Goal: Task Accomplishment & Management: Manage account settings

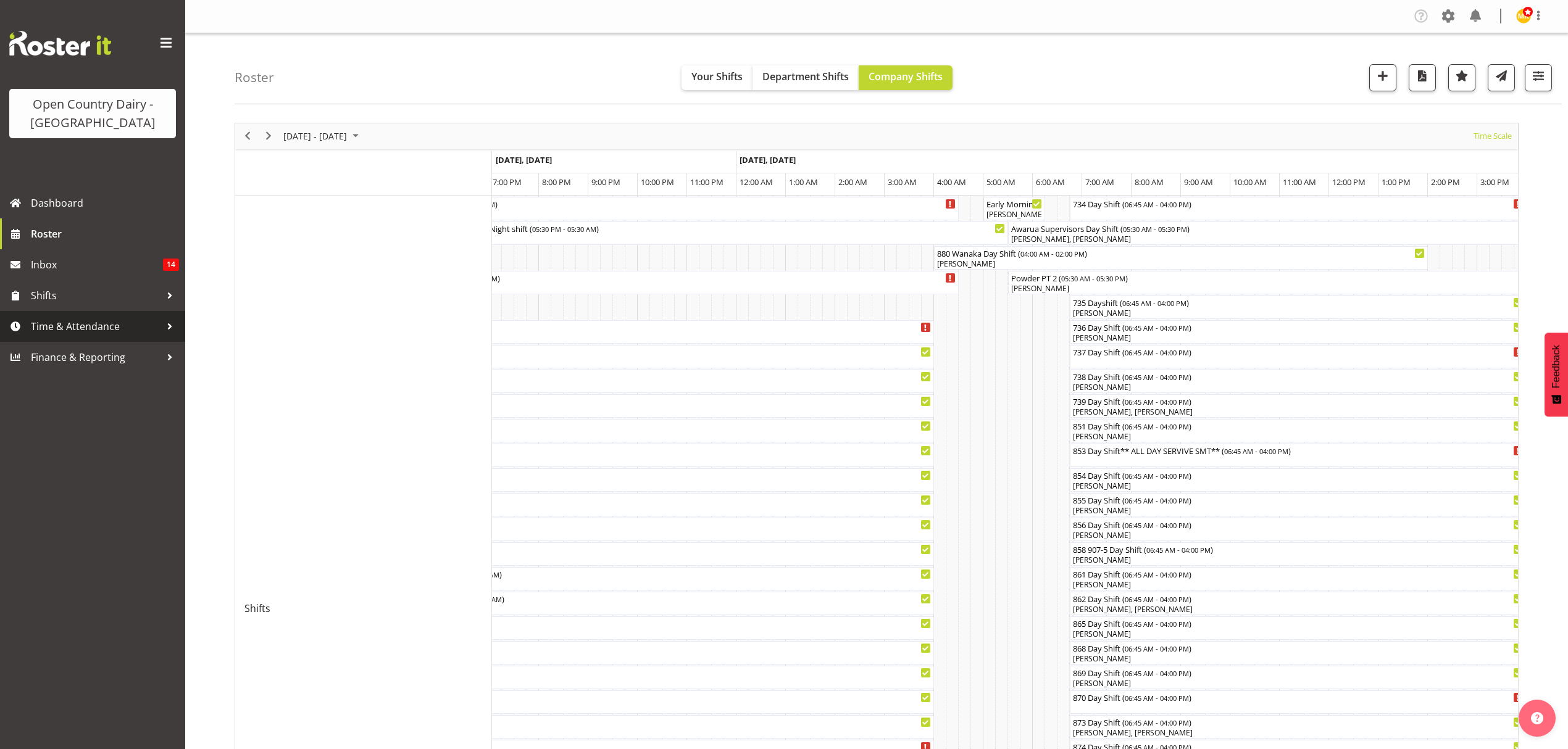
click at [104, 332] on span "Time & Attendance" at bounding box center [96, 327] width 130 height 19
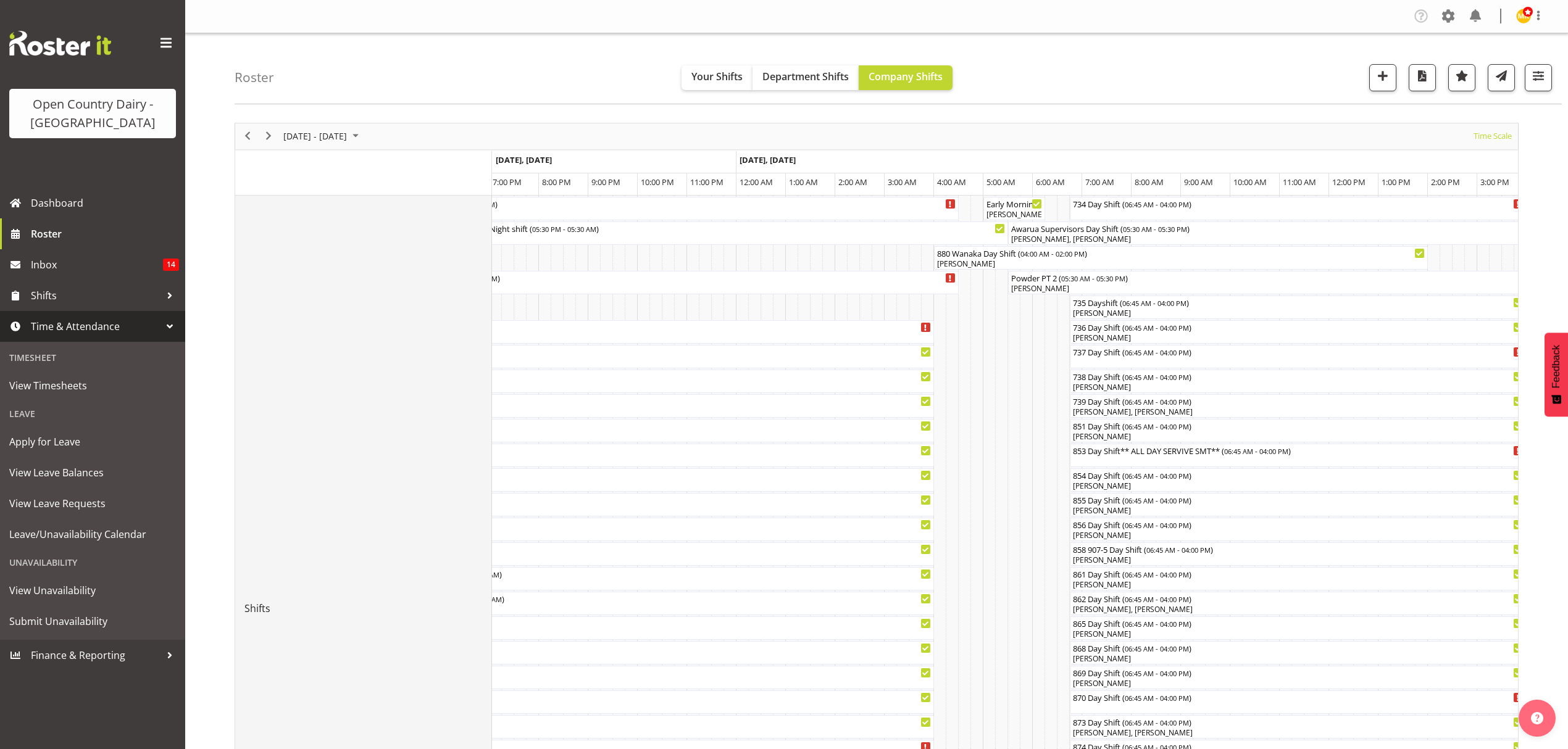
click at [406, 322] on td "Shifts" at bounding box center [364, 609] width 257 height 827
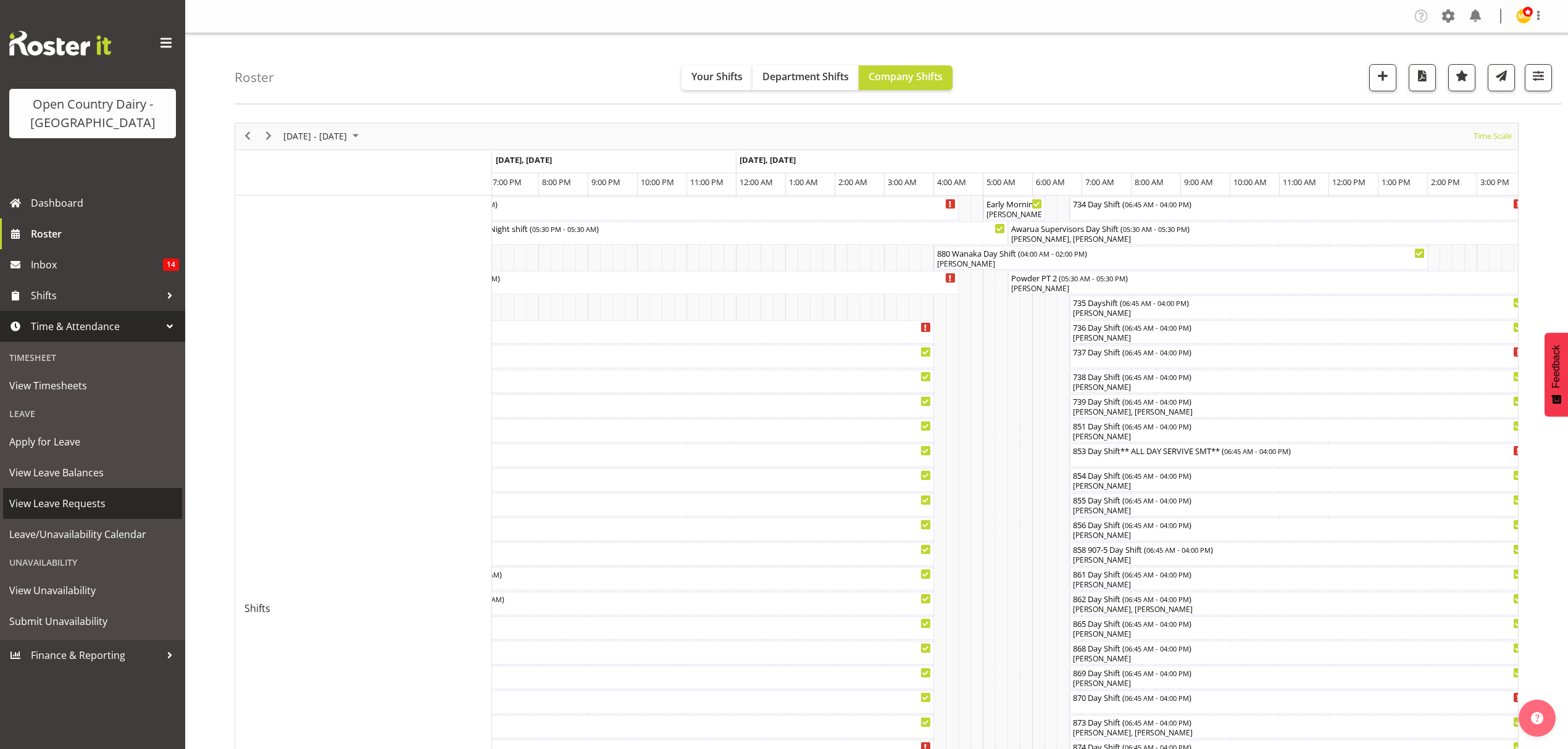
click at [79, 502] on span "View Leave Requests" at bounding box center [92, 503] width 167 height 19
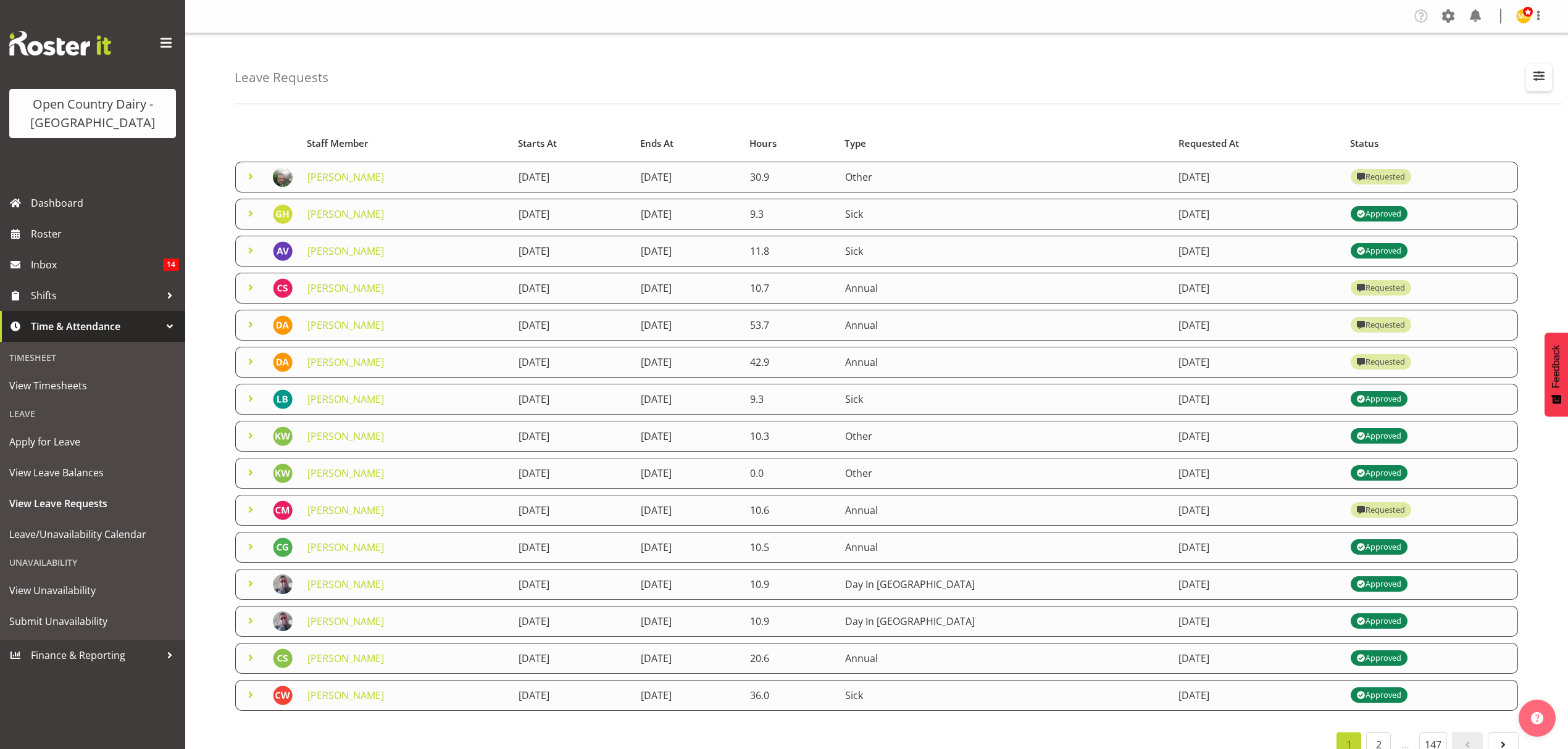
click at [1539, 68] on span "button" at bounding box center [1539, 76] width 16 height 16
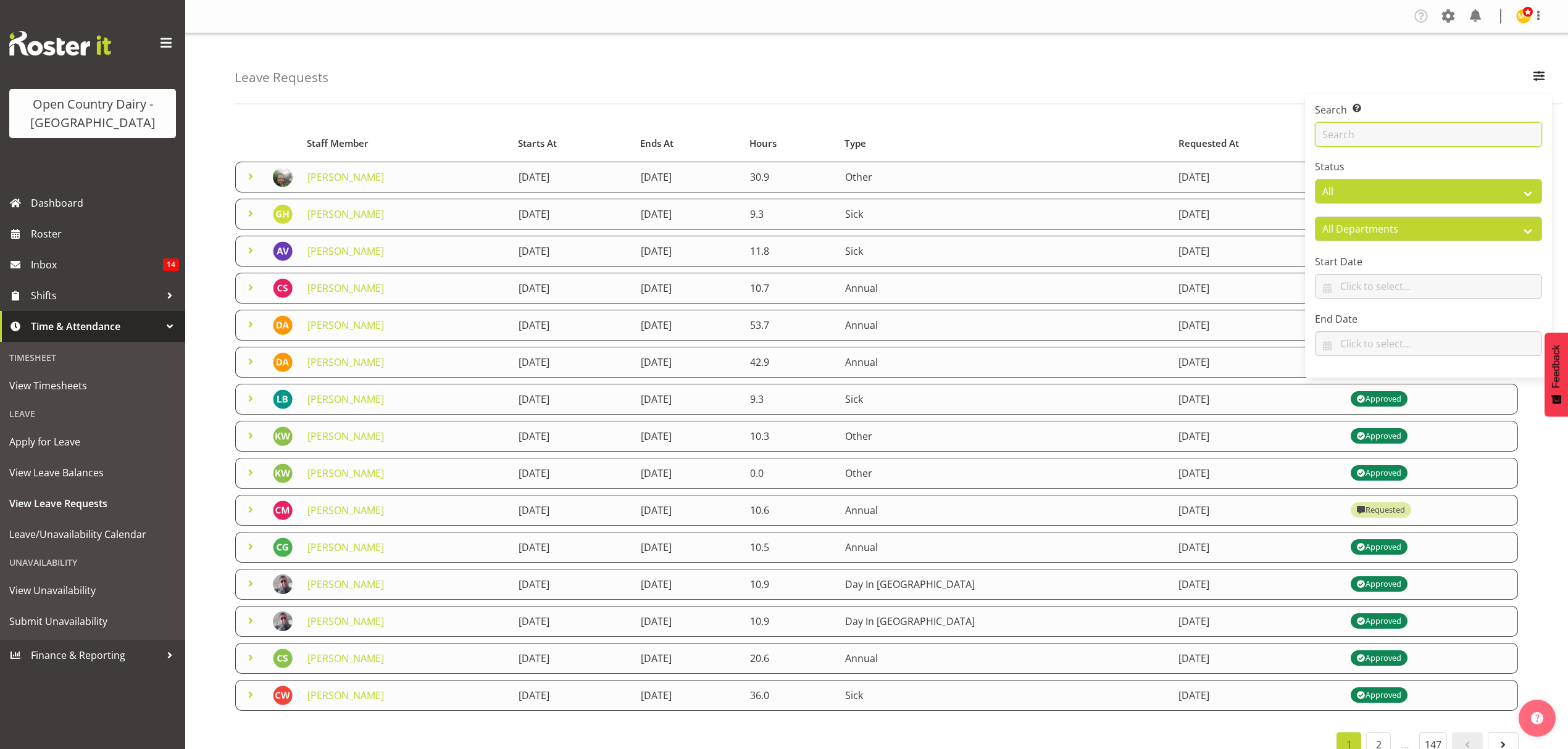
click at [1433, 126] on input "text" at bounding box center [1429, 135] width 228 height 25
click at [1068, 87] on div "Leave Requests Search Search for a particular employee Status All Approved Requ…" at bounding box center [898, 69] width 1328 height 71
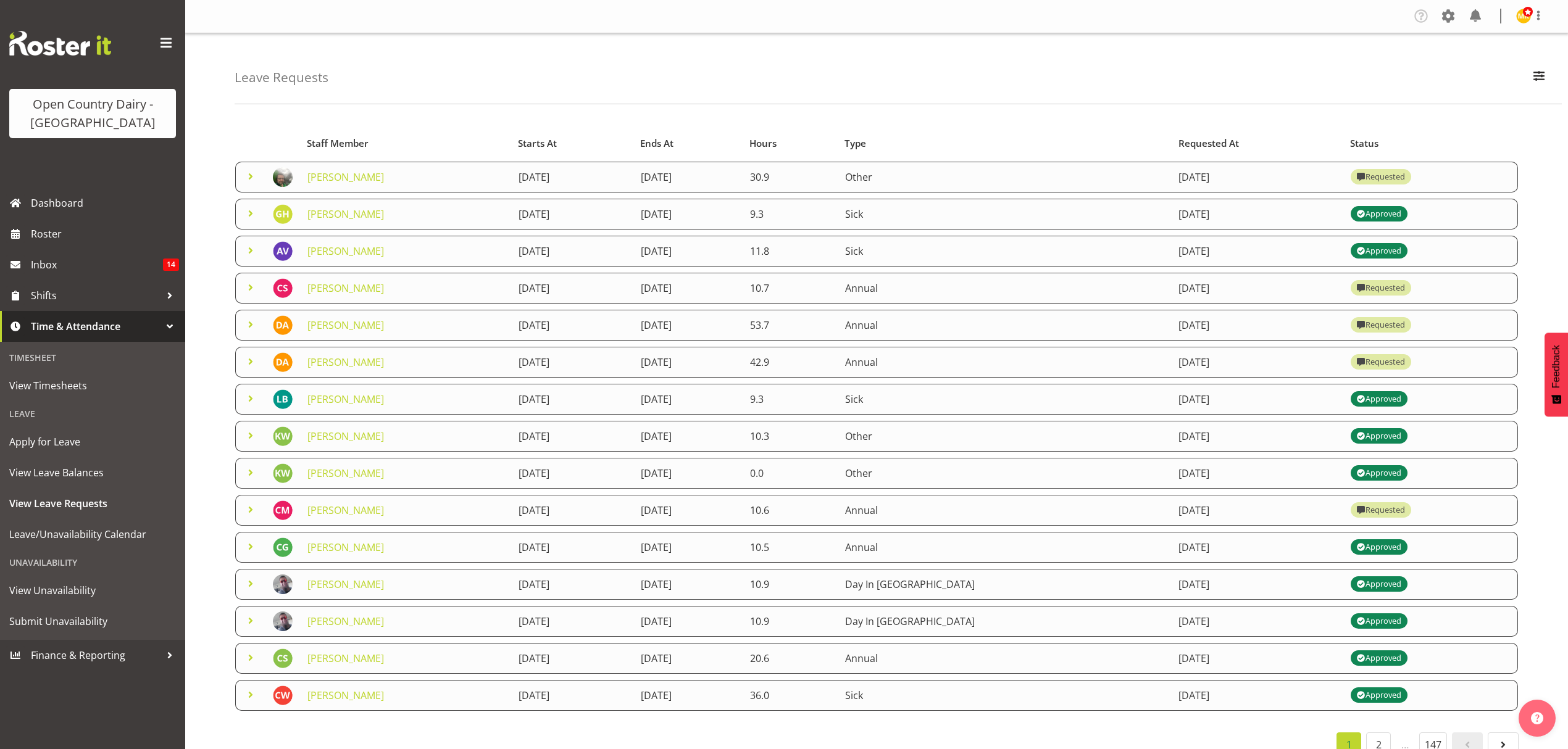
click at [244, 173] on span at bounding box center [251, 177] width 15 height 15
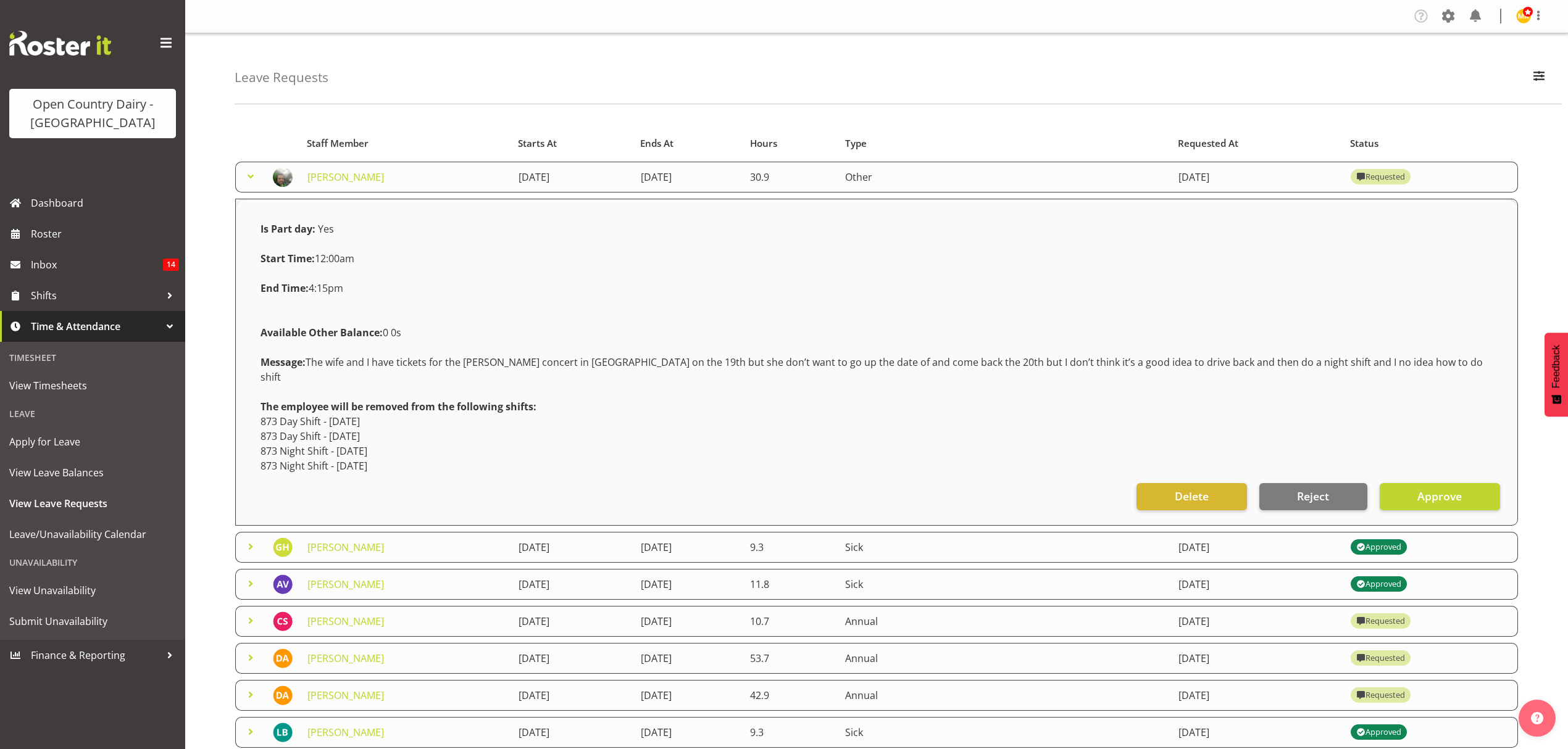
click at [244, 170] on span at bounding box center [251, 177] width 15 height 15
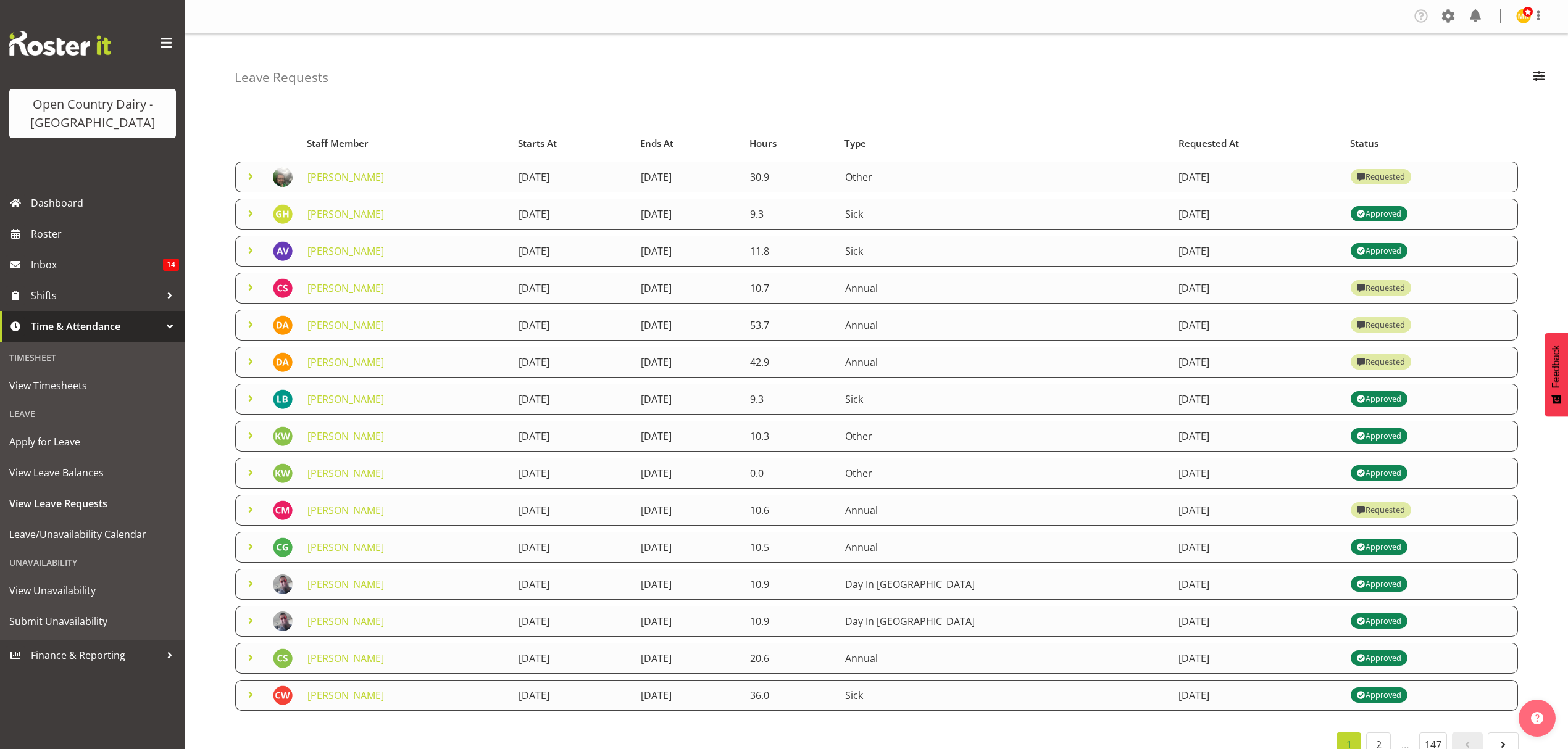
click at [244, 170] on span at bounding box center [251, 177] width 15 height 15
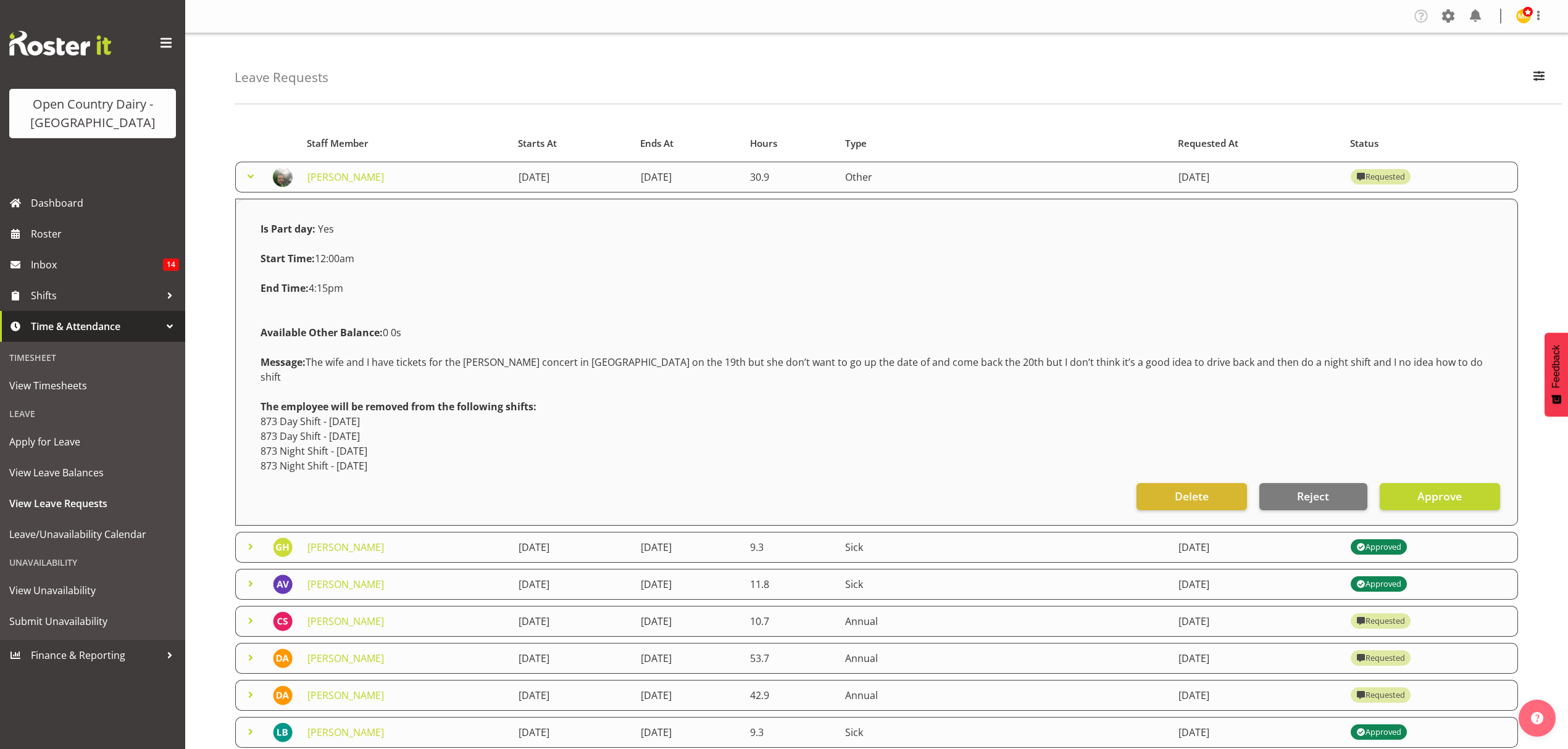
click at [253, 167] on td at bounding box center [250, 177] width 30 height 31
click at [253, 169] on span at bounding box center [251, 177] width 15 height 15
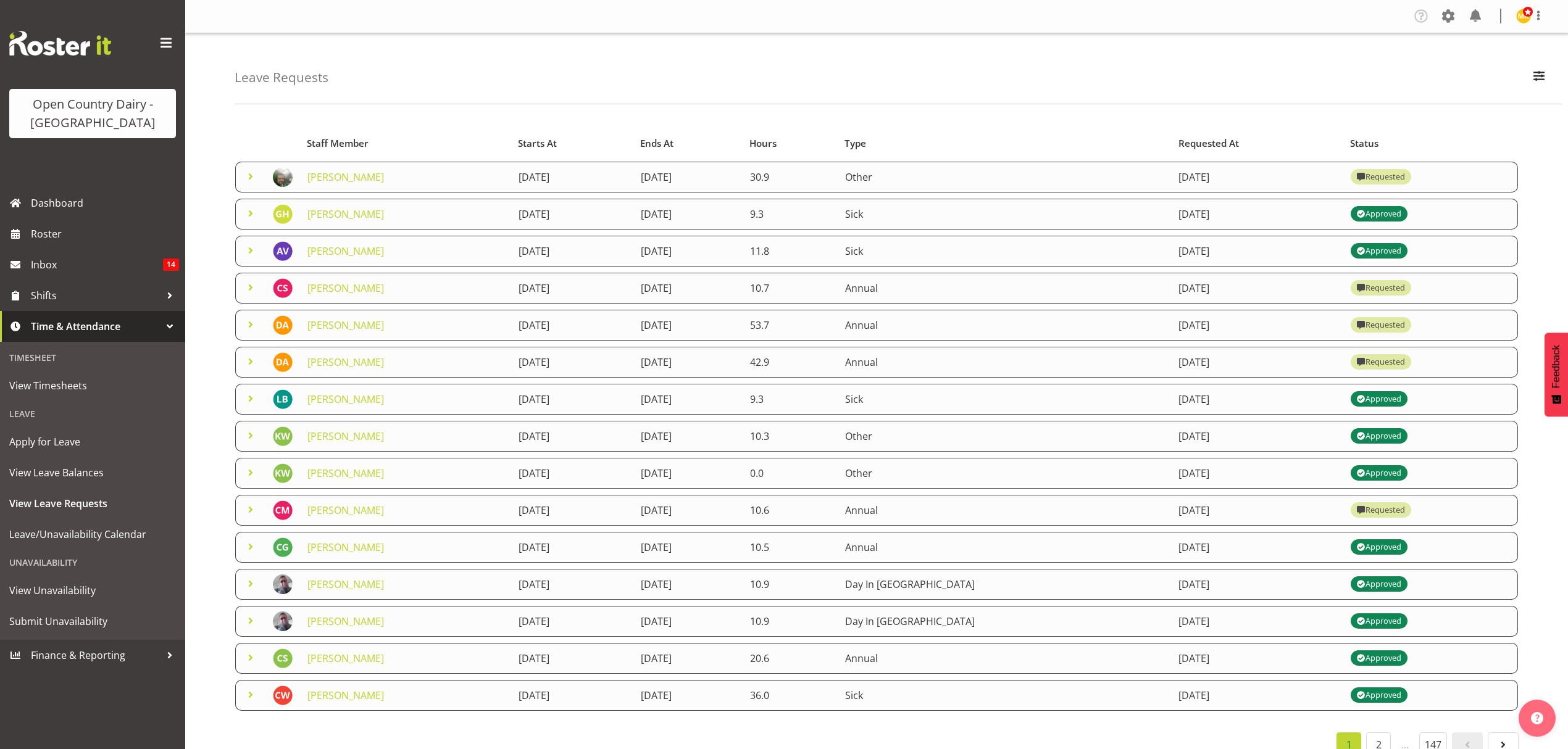
click at [253, 169] on span at bounding box center [251, 177] width 15 height 15
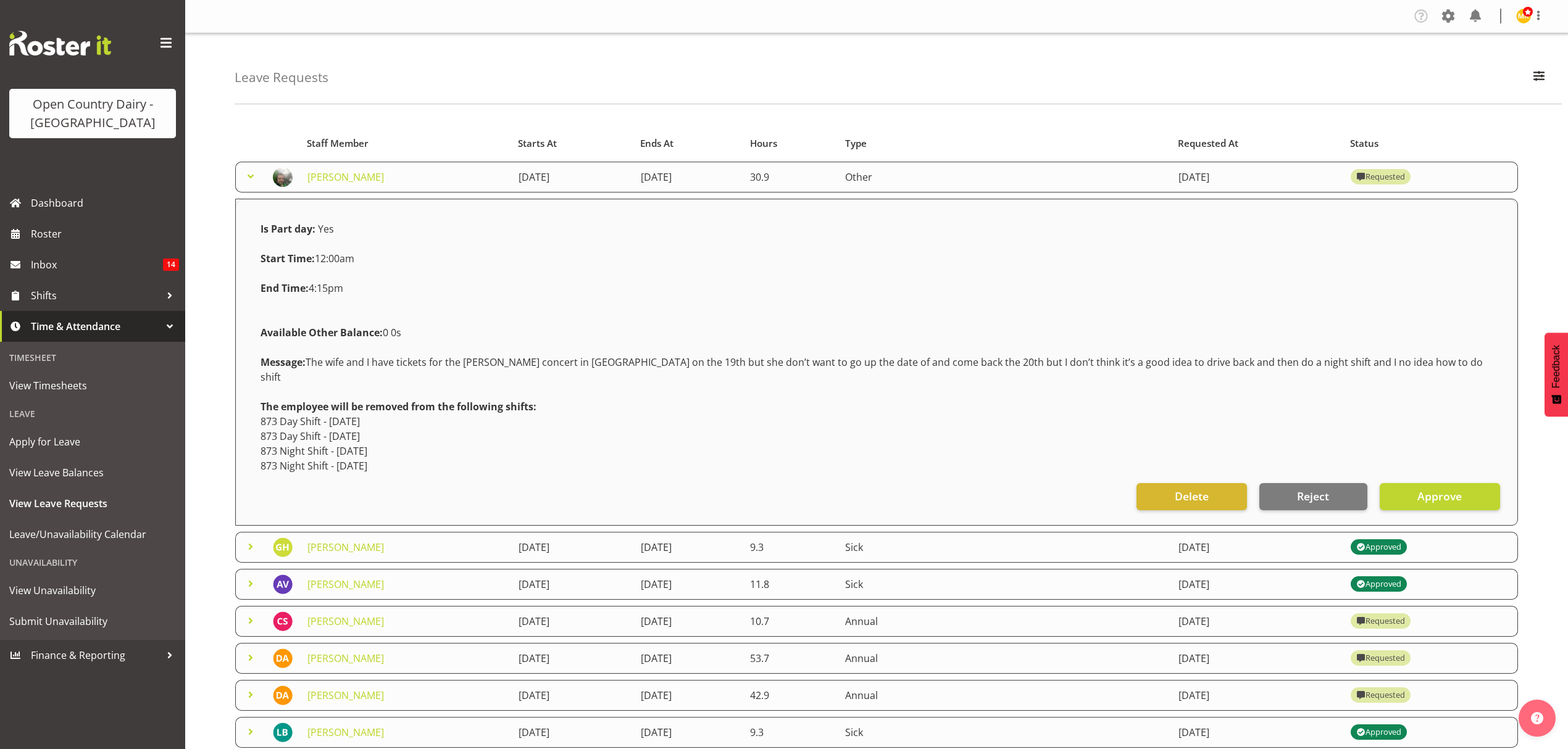
click at [246, 179] on span at bounding box center [251, 177] width 15 height 15
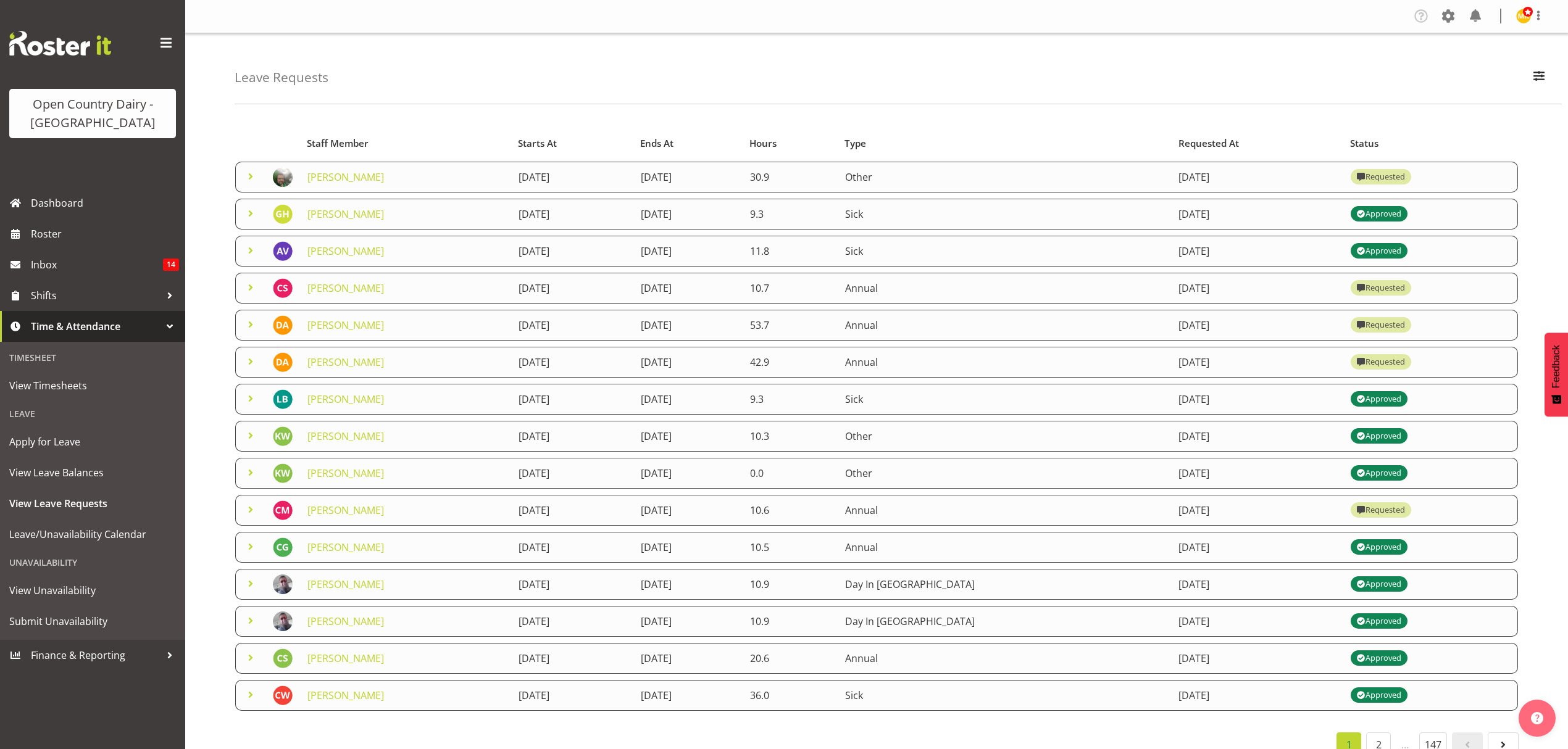
click at [254, 212] on span at bounding box center [251, 214] width 15 height 15
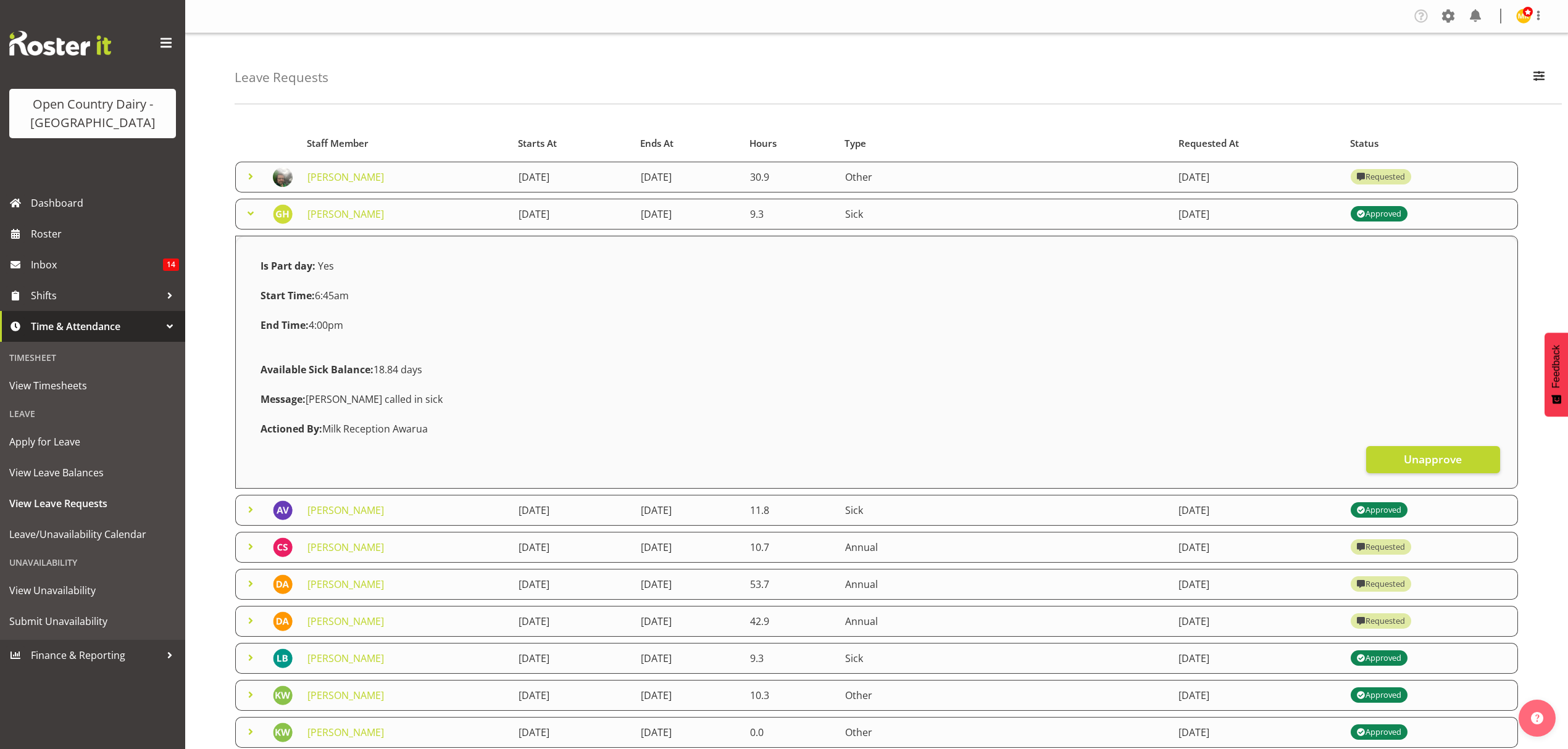
click at [252, 210] on span at bounding box center [251, 214] width 15 height 15
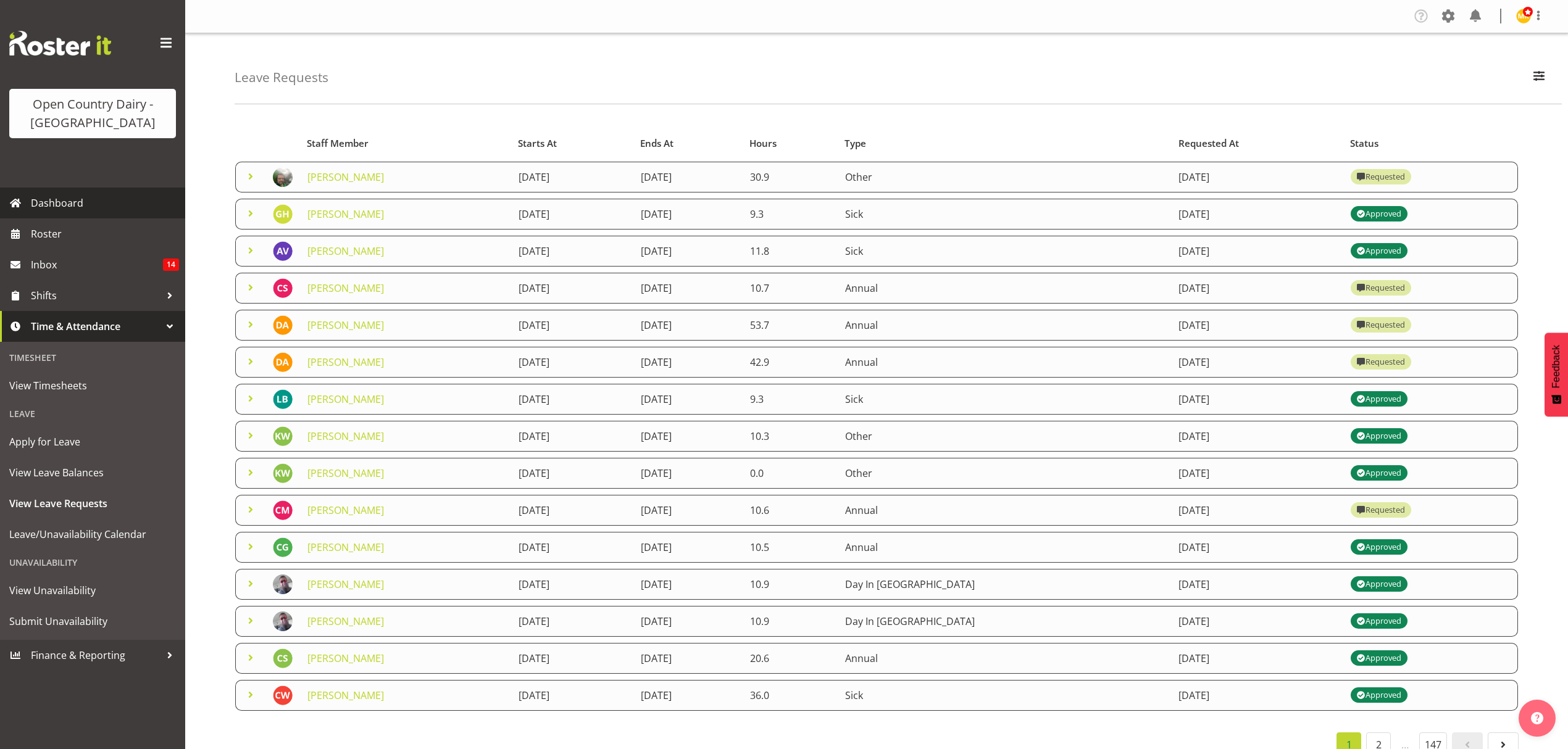
click at [60, 201] on span "Dashboard" at bounding box center [105, 203] width 148 height 19
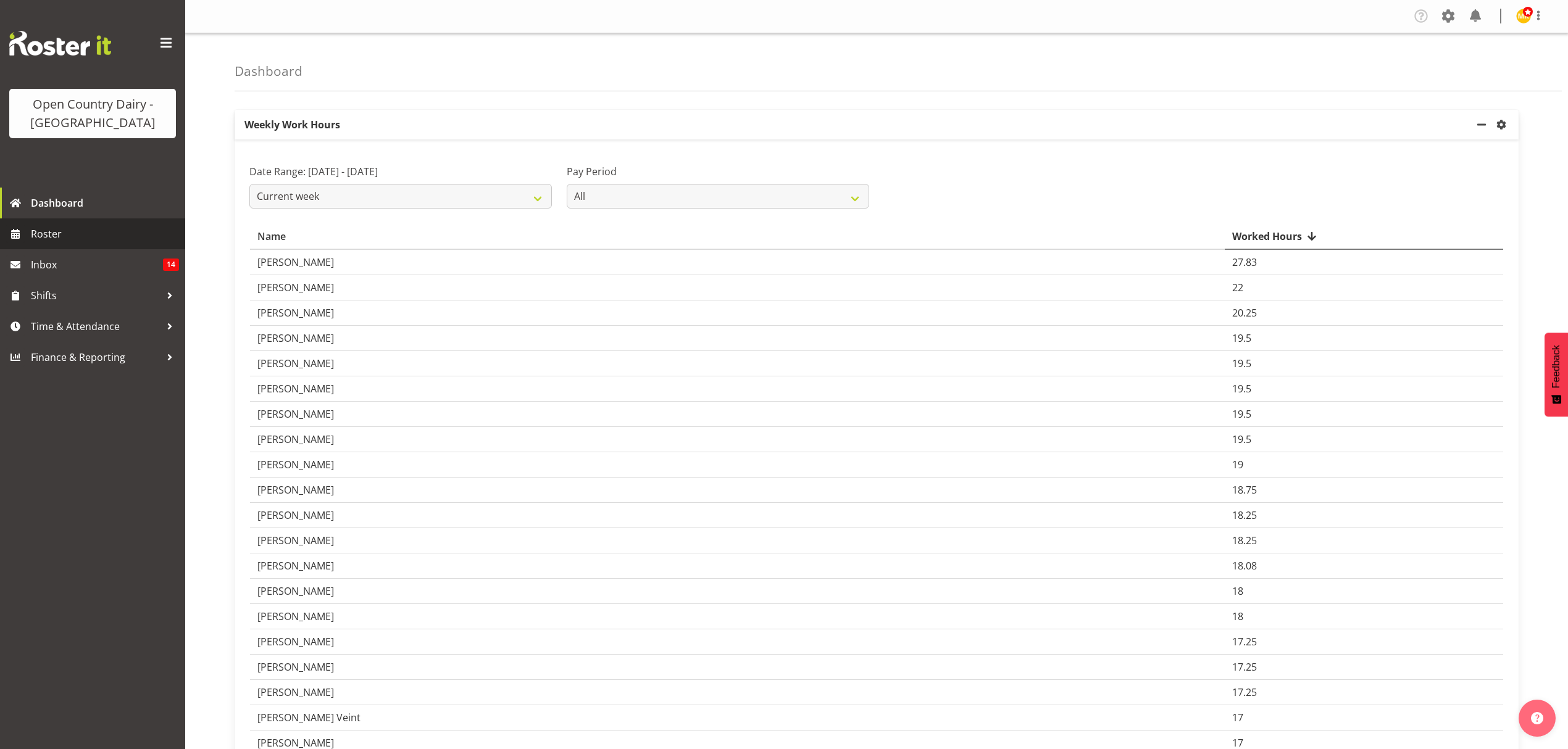
click at [60, 231] on span "Roster" at bounding box center [105, 234] width 148 height 19
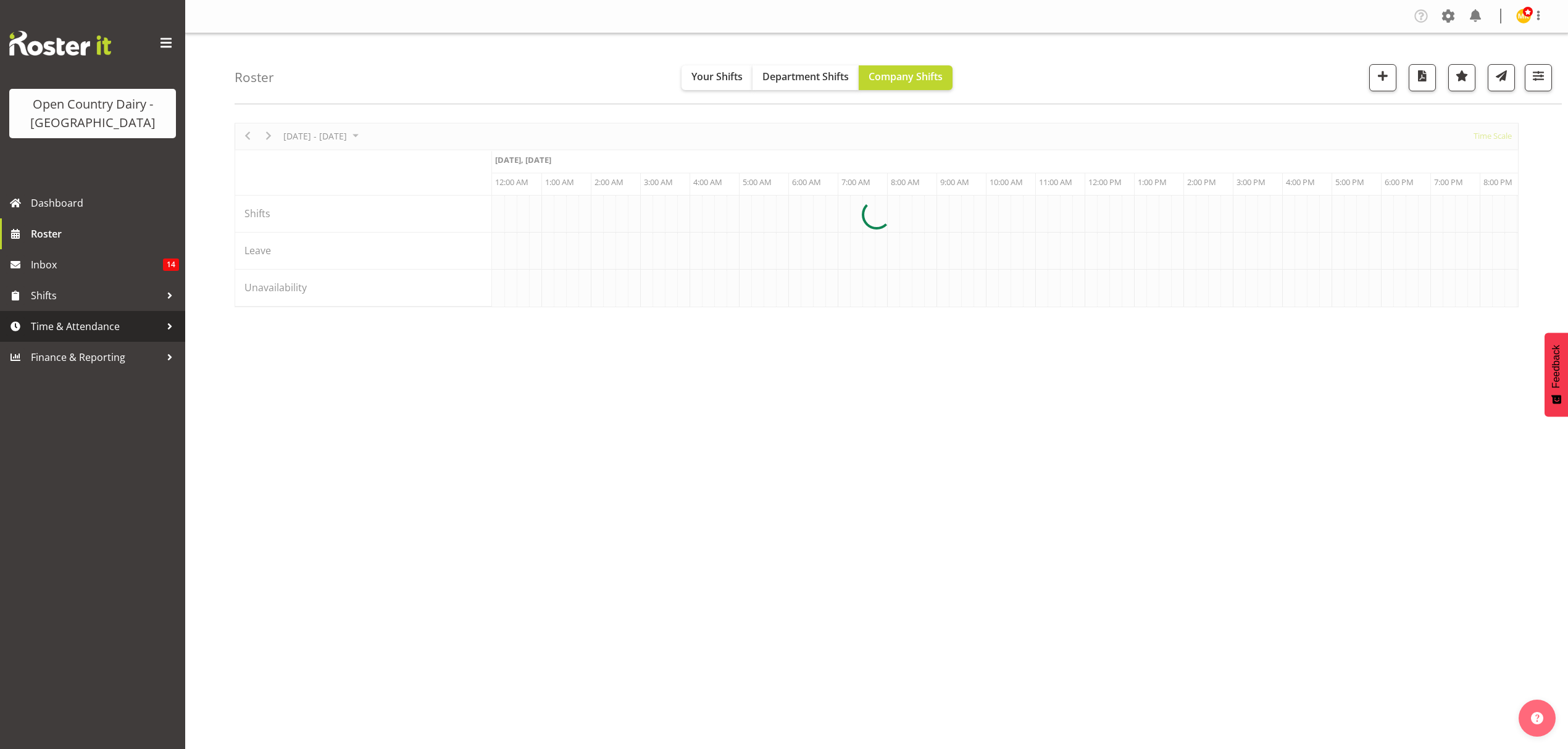
scroll to position [0, 1630]
